Goal: Task Accomplishment & Management: Manage account settings

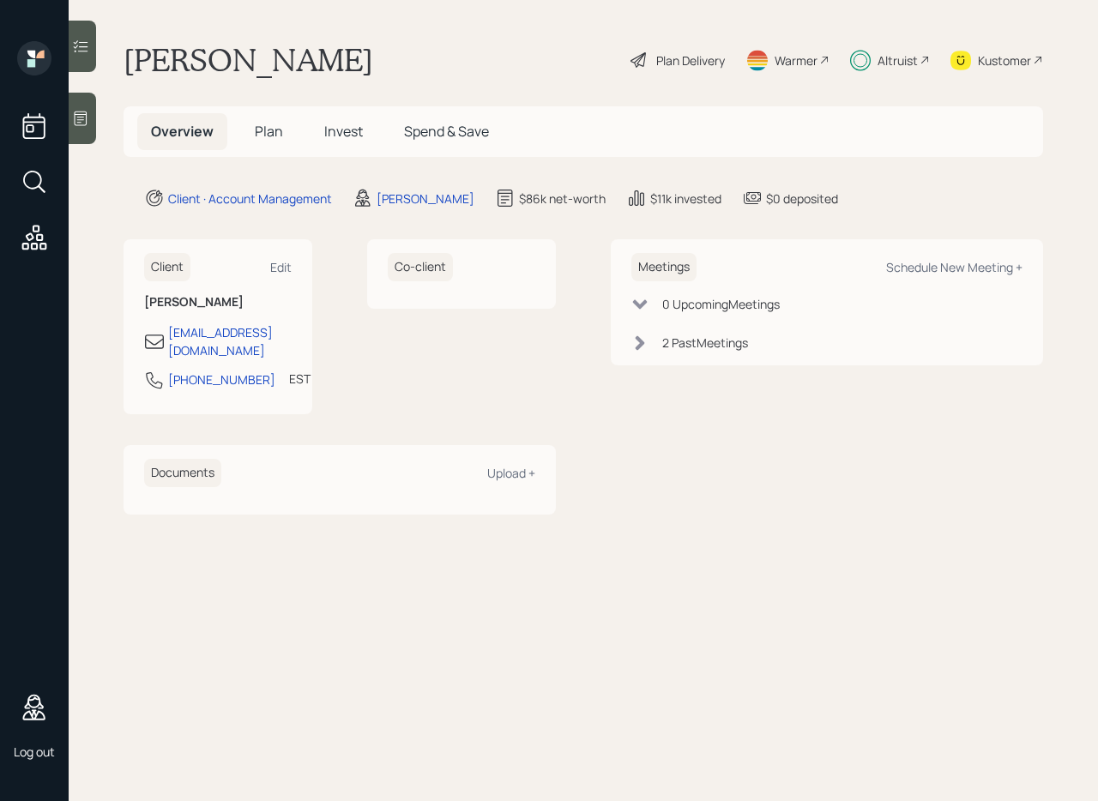
click at [677, 59] on div "Plan Delivery" at bounding box center [690, 60] width 69 height 18
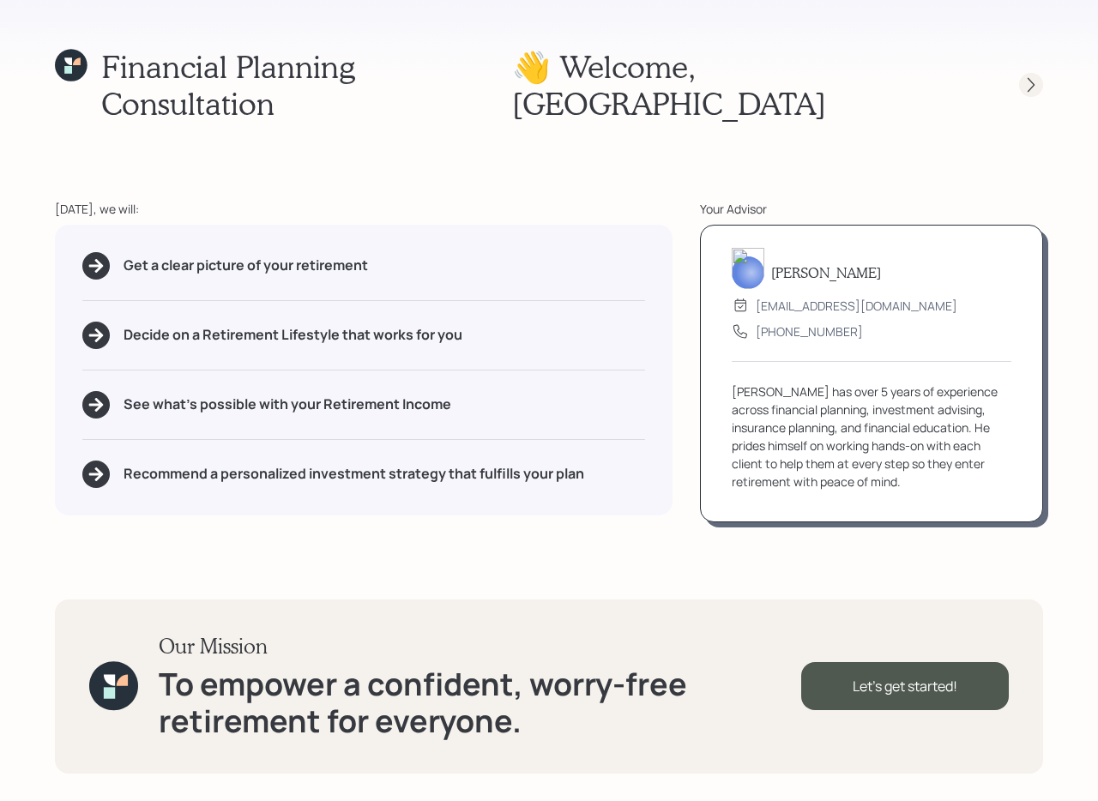
click at [1023, 76] on icon at bounding box center [1031, 84] width 17 height 17
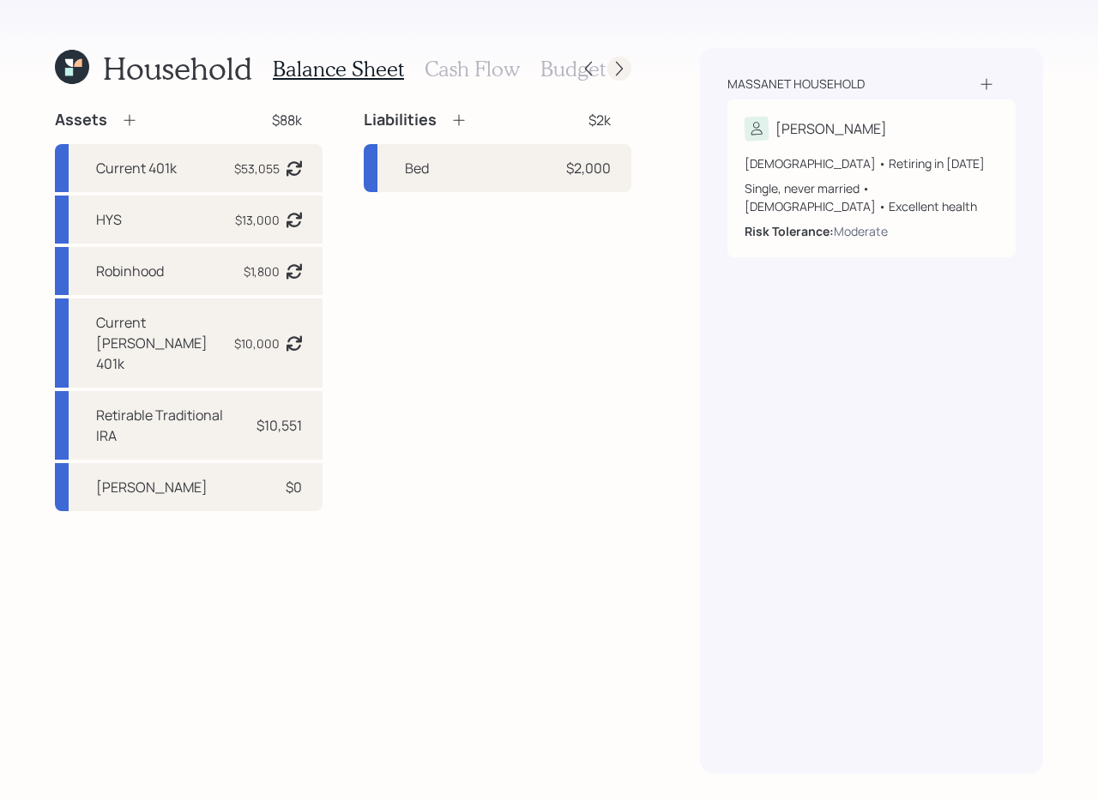
click at [625, 66] on icon at bounding box center [619, 68] width 17 height 17
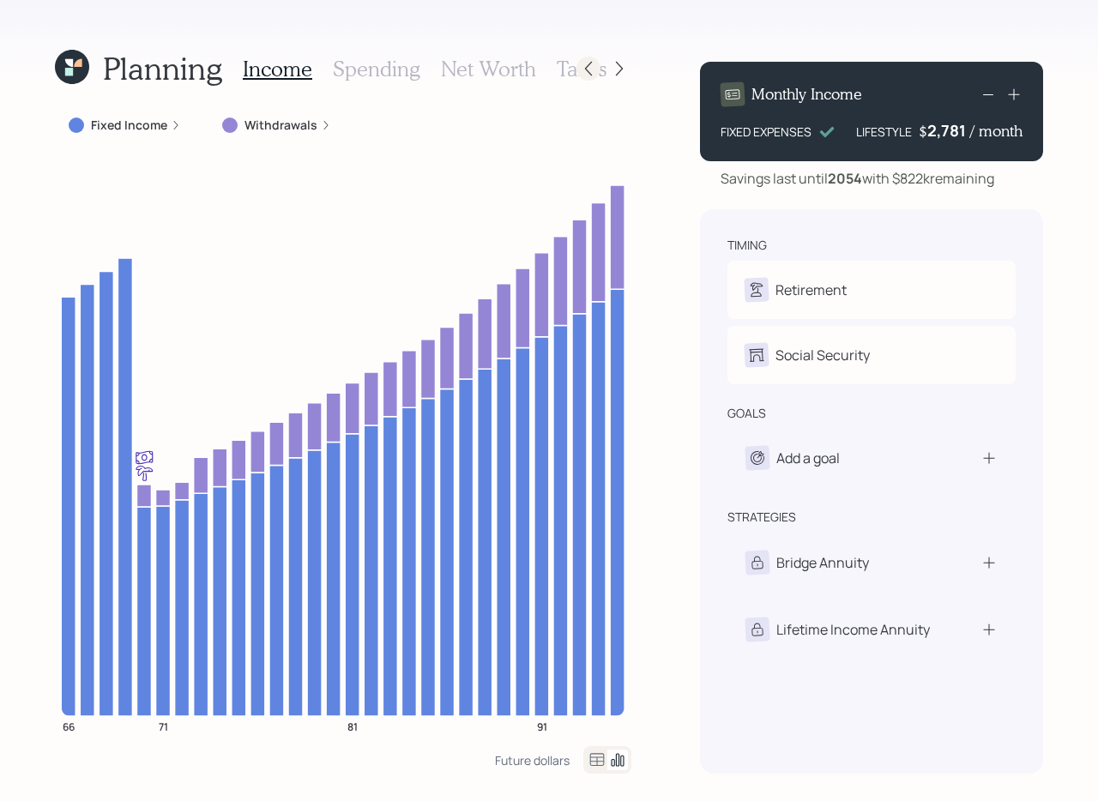
click at [595, 71] on icon at bounding box center [588, 68] width 17 height 17
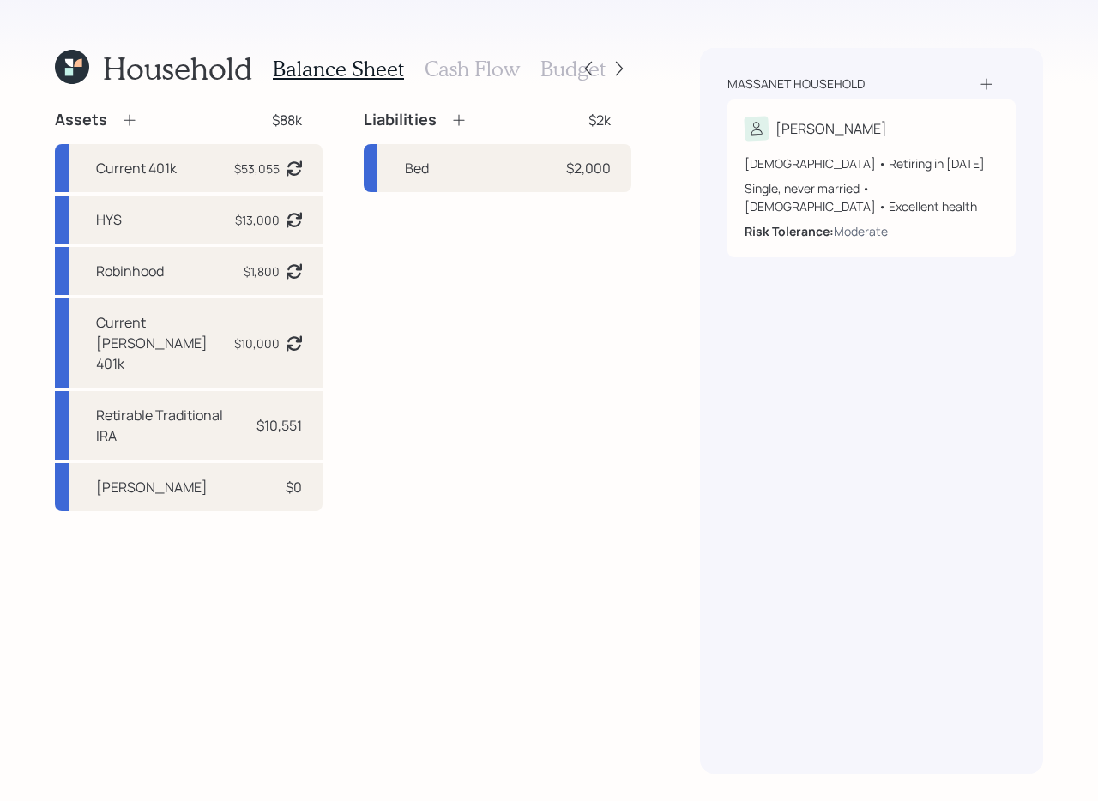
click at [450, 60] on h3 "Cash Flow" at bounding box center [472, 69] width 95 height 25
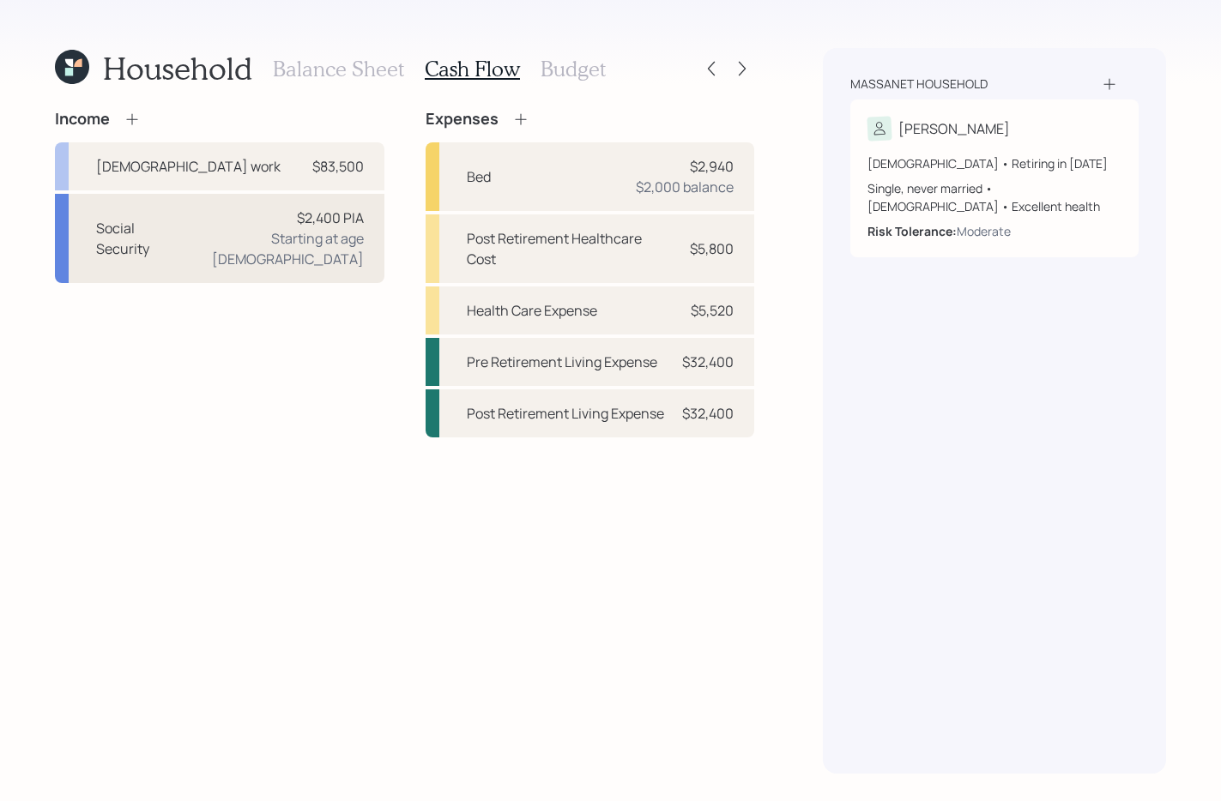
click at [205, 229] on div "Social Security $2,400 PIA Starting at age 70" at bounding box center [219, 238] width 329 height 89
select select "2"
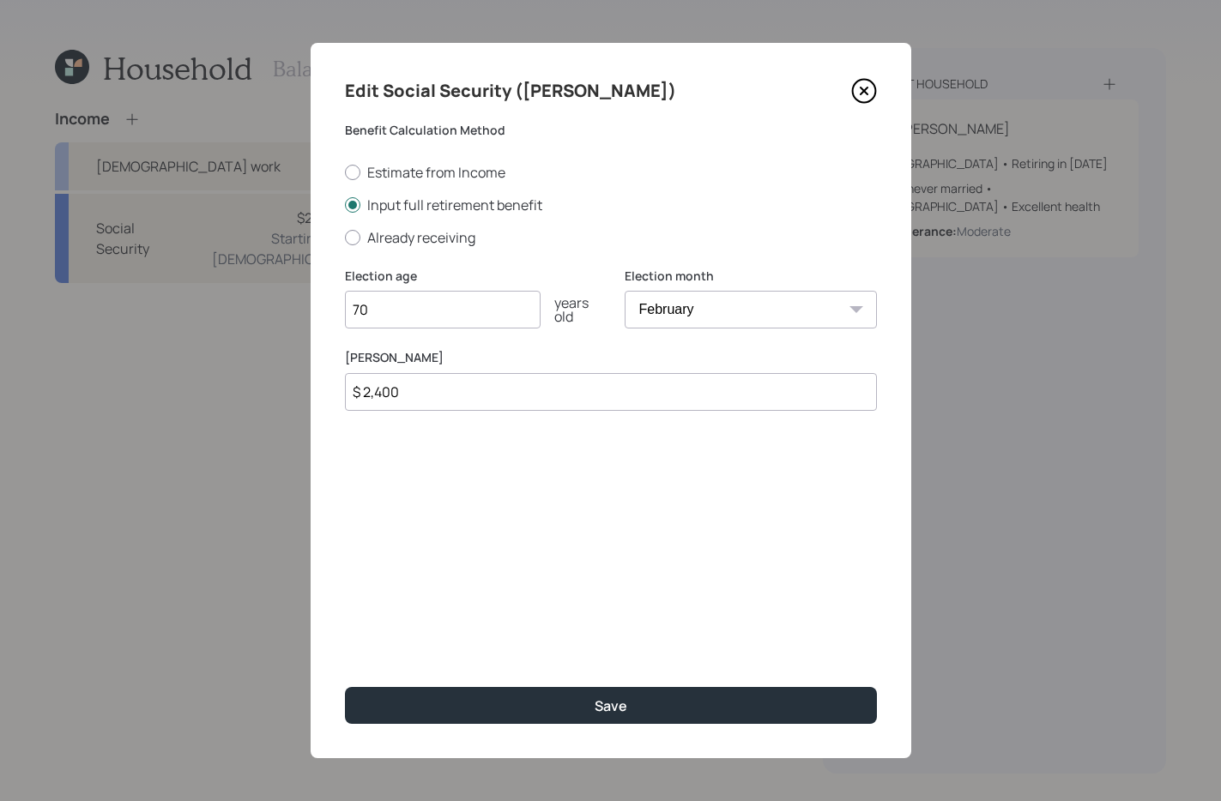
click at [869, 88] on icon at bounding box center [864, 91] width 26 height 26
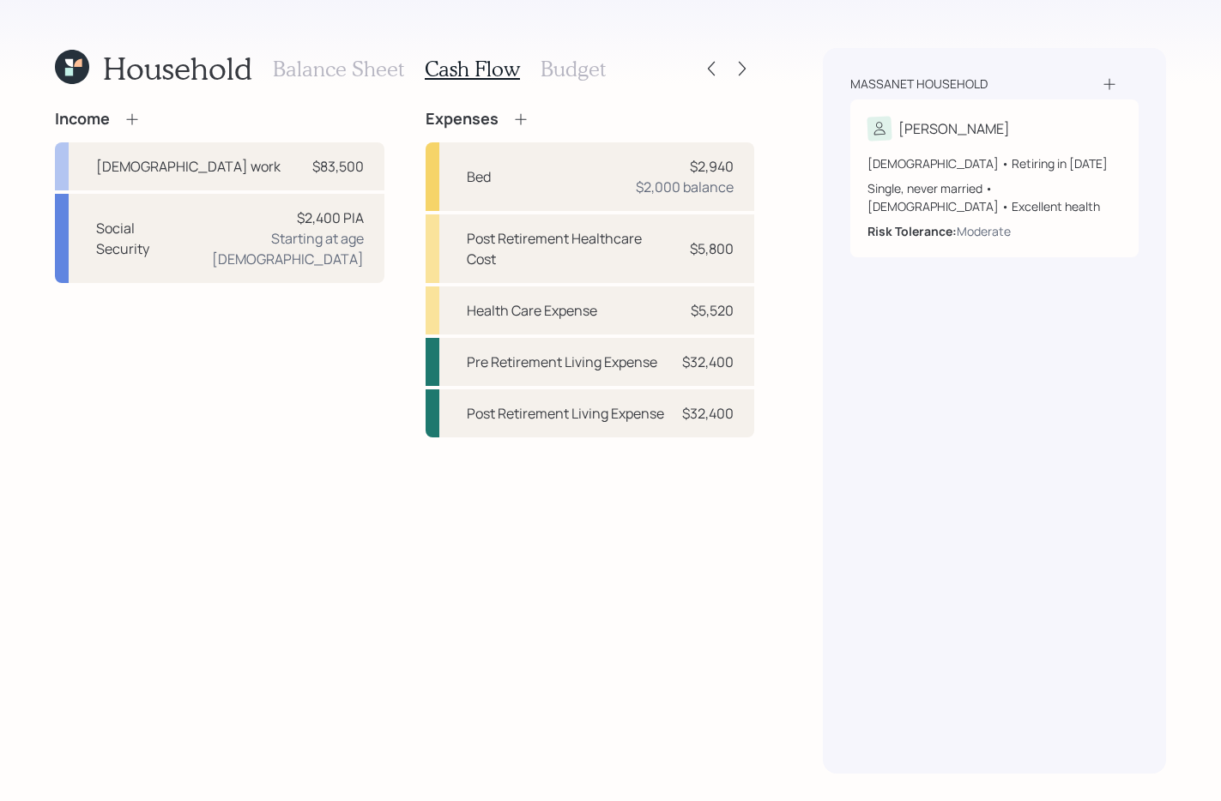
click at [79, 57] on icon at bounding box center [72, 67] width 34 height 34
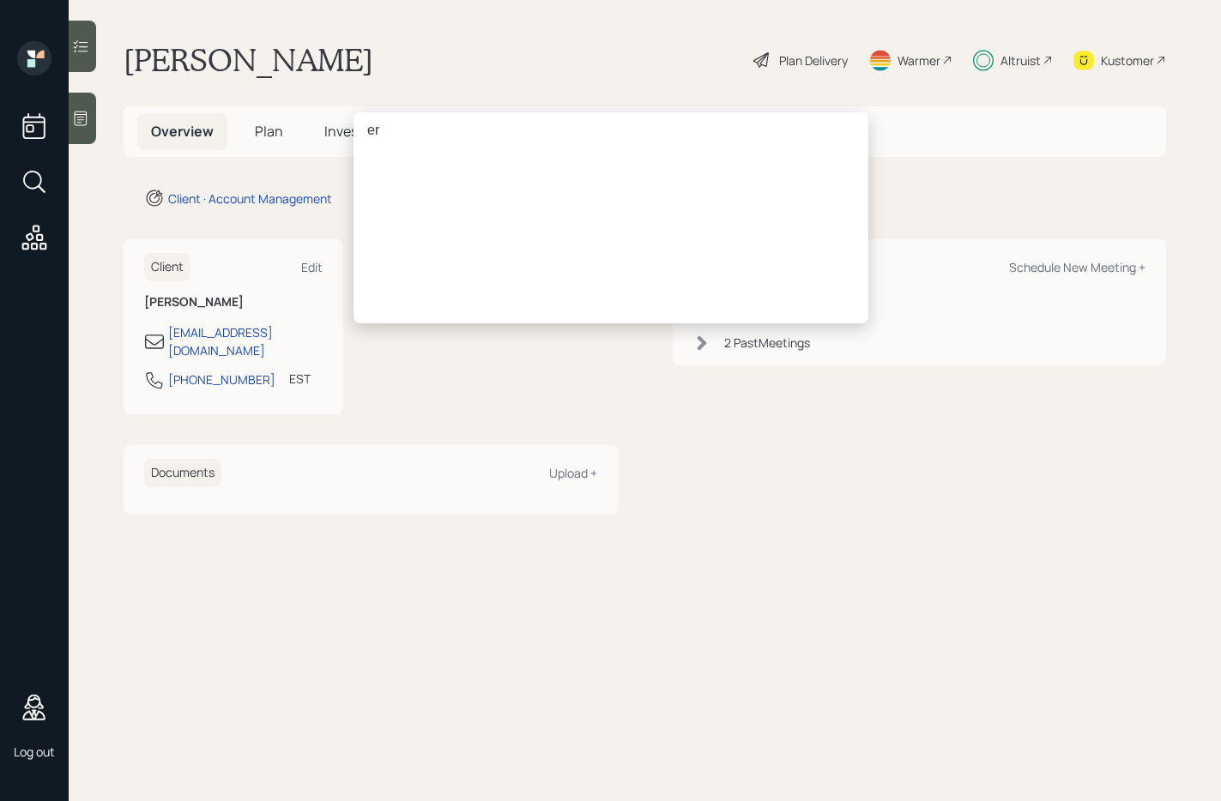
type input "e"
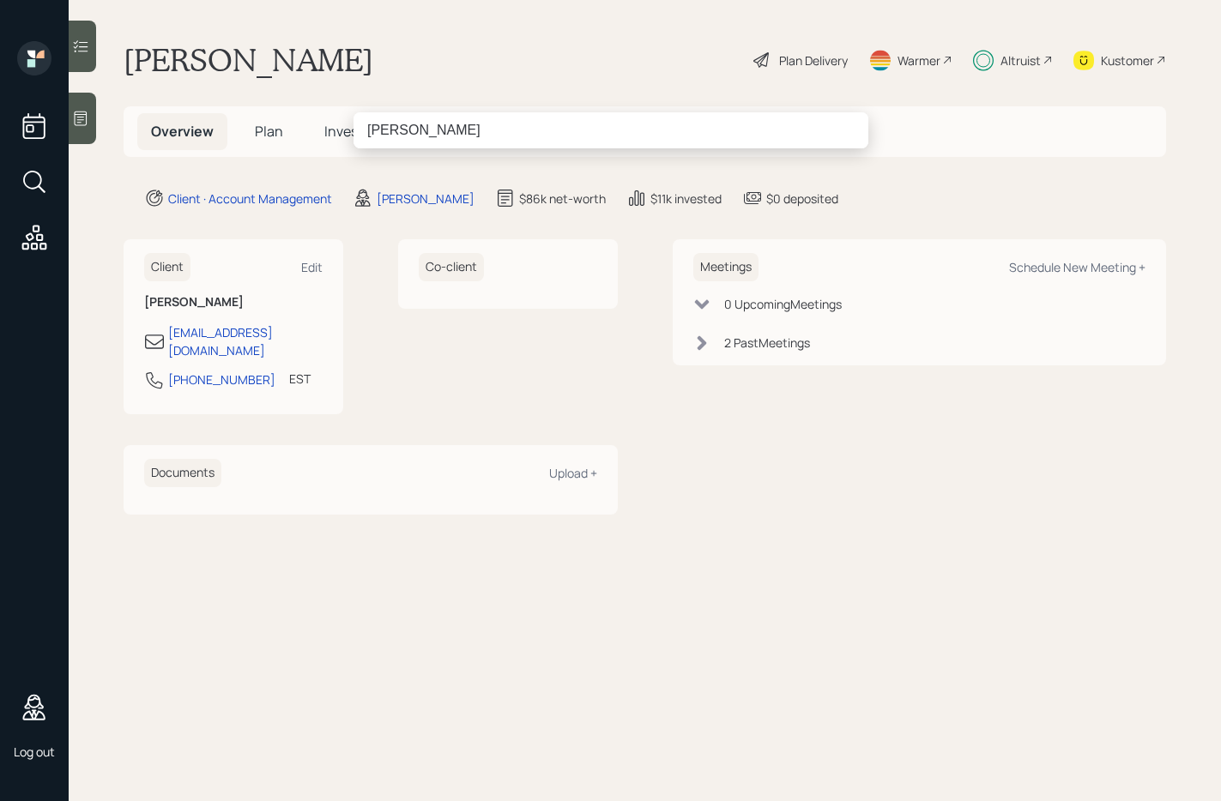
type input "eric schwartz"
type input "e"
type input "[PERSON_NAME]"
type input "eric schwartz"
click at [474, 73] on div "eric schwartz" at bounding box center [610, 400] width 1221 height 801
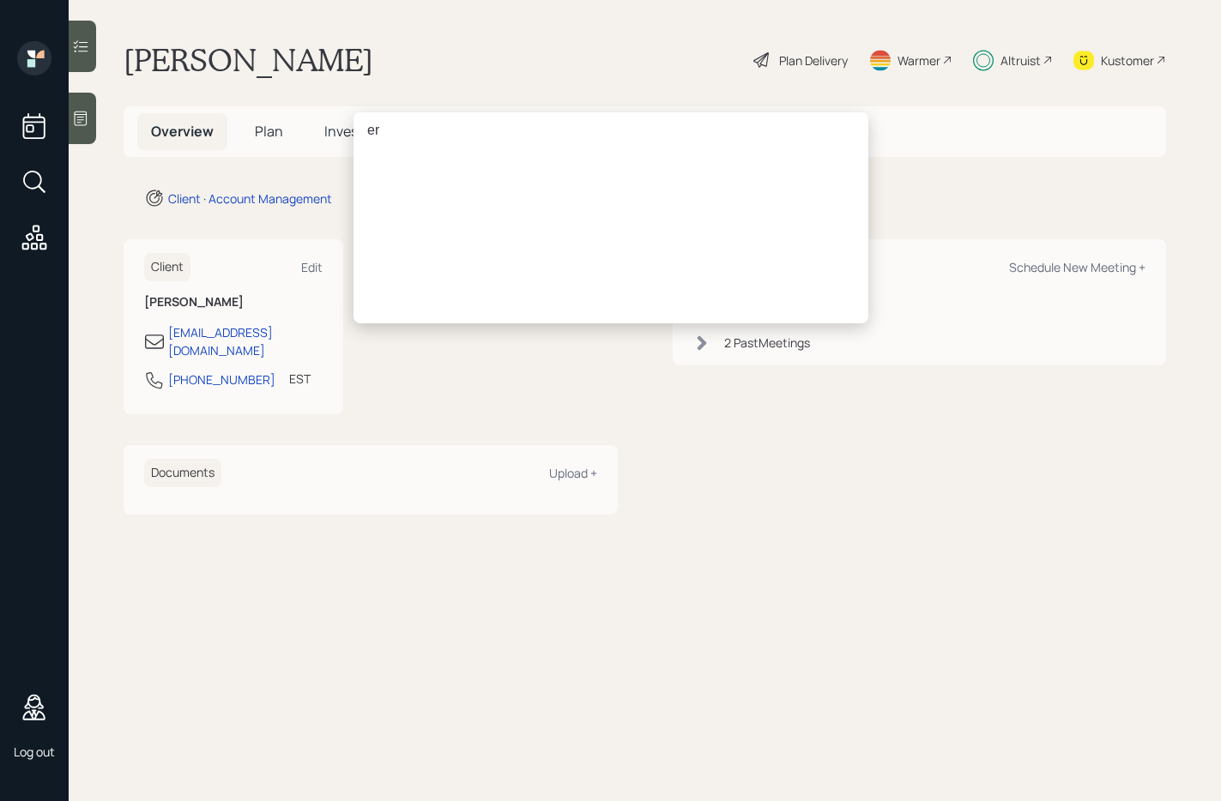
type input "e"
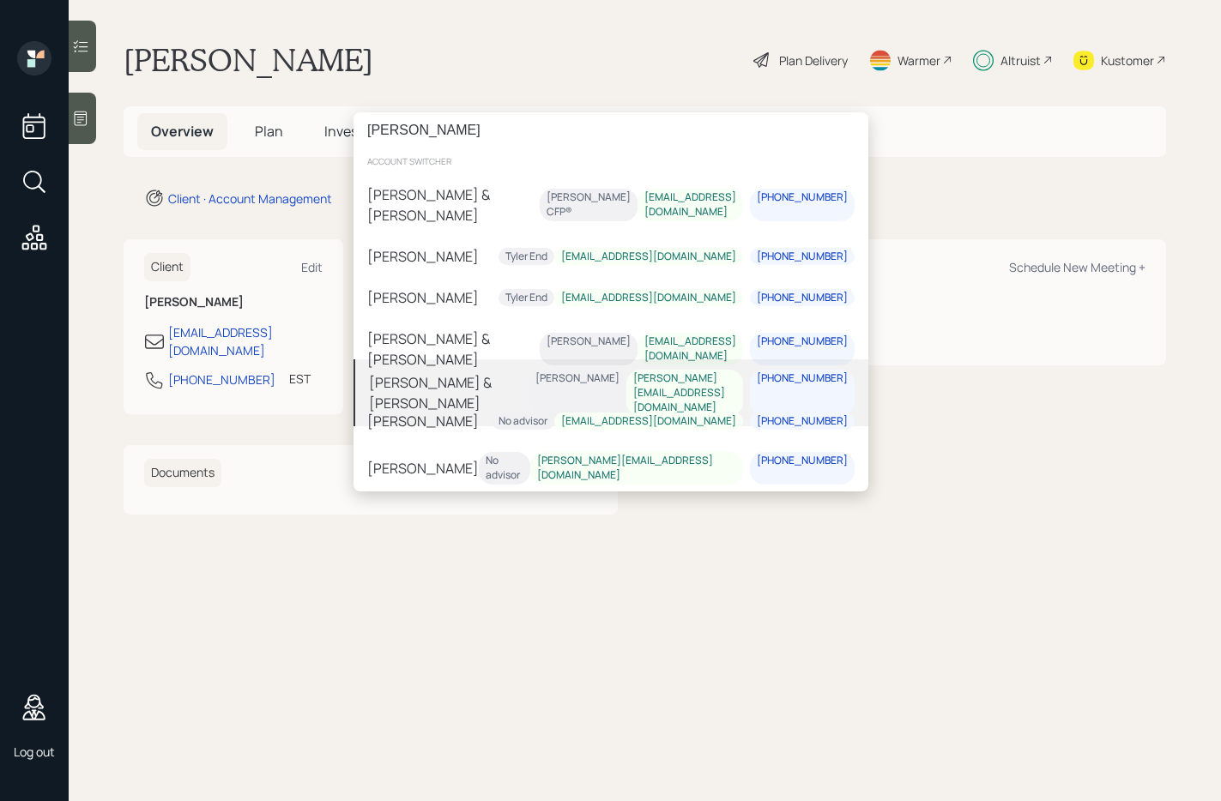
type input "schwartz"
click at [467, 375] on div "[PERSON_NAME] & [PERSON_NAME]" at bounding box center [449, 392] width 160 height 41
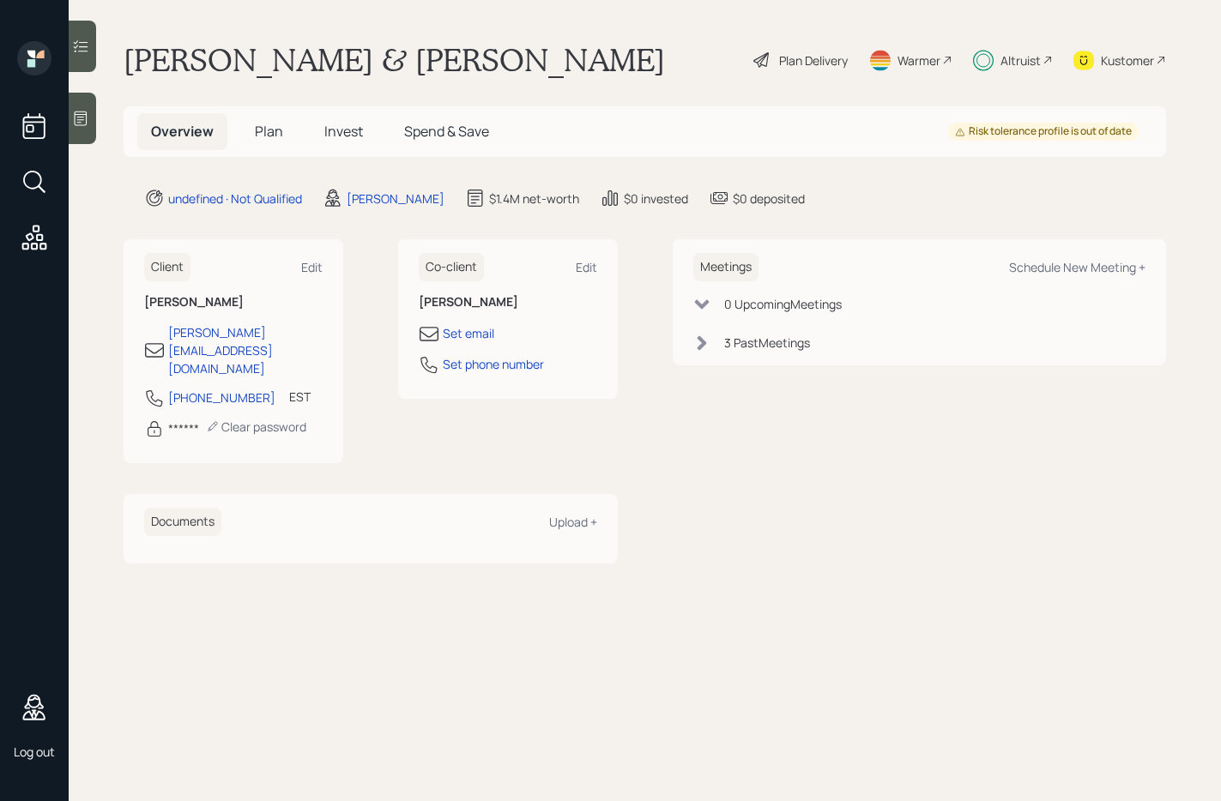
click at [268, 136] on span "Plan" at bounding box center [269, 131] width 28 height 19
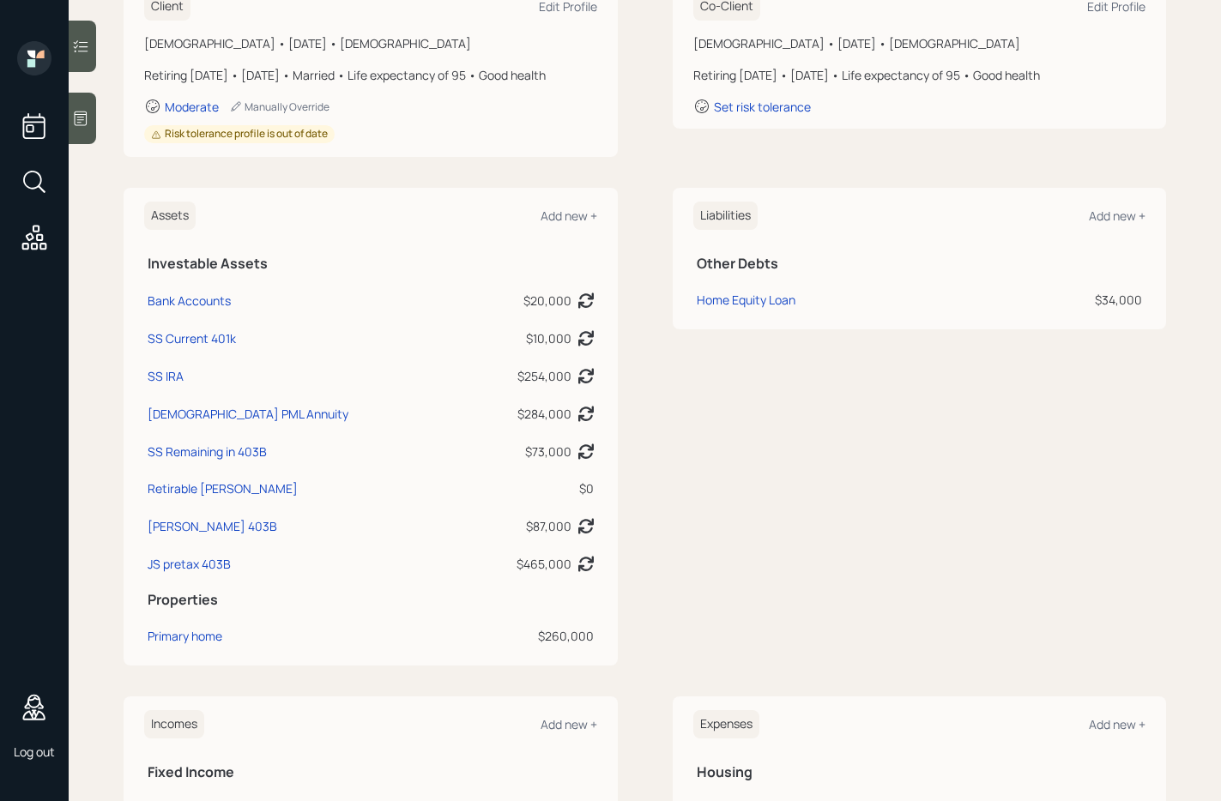
scroll to position [303, 0]
